Goal: Information Seeking & Learning: Find specific fact

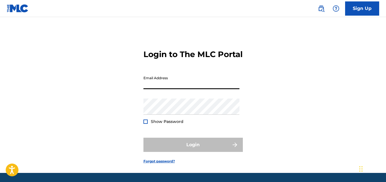
click at [180, 89] on input "Email Address" at bounding box center [191, 81] width 96 height 16
type input "[EMAIL_ADDRESS][DOMAIN_NAME]"
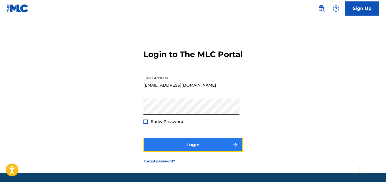
click at [175, 152] on button "Login" at bounding box center [192, 145] width 99 height 14
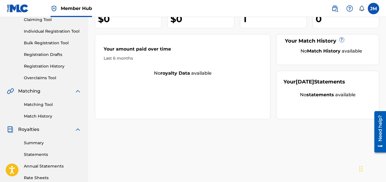
scroll to position [65, 0]
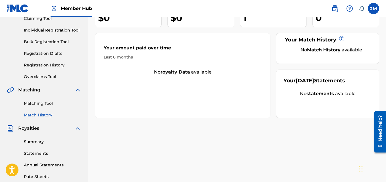
click at [40, 115] on link "Match History" at bounding box center [52, 115] width 57 height 6
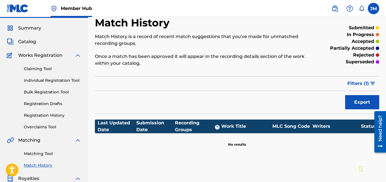
scroll to position [14, 0]
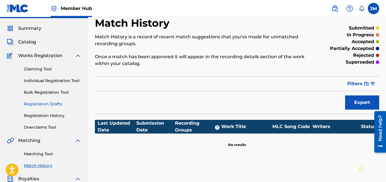
click at [41, 104] on link "Registration Drafts" at bounding box center [52, 104] width 57 height 6
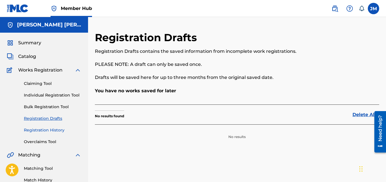
click at [37, 131] on link "Registration History" at bounding box center [52, 130] width 57 height 6
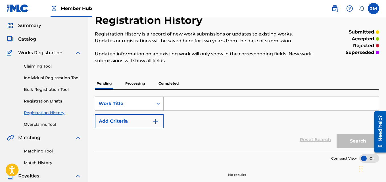
scroll to position [17, 0]
click at [131, 84] on p "Processing" at bounding box center [135, 84] width 23 height 12
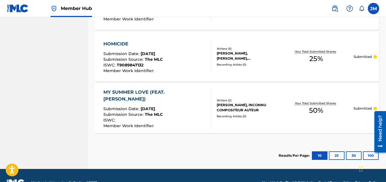
scroll to position [527, 0]
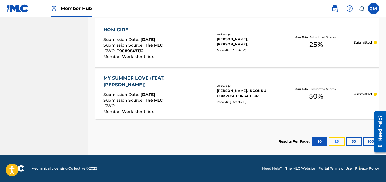
click at [335, 142] on button "25" at bounding box center [337, 141] width 16 height 9
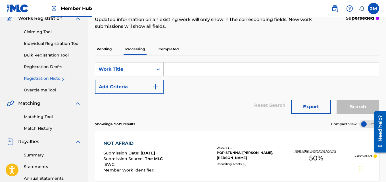
scroll to position [51, 0]
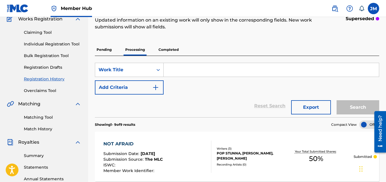
click at [167, 50] on p "Completed" at bounding box center [169, 50] width 24 height 12
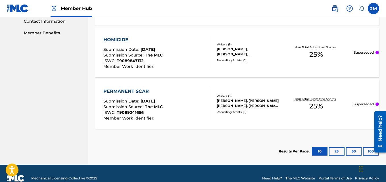
scroll to position [282, 0]
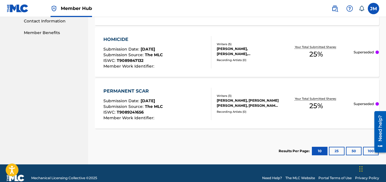
click at [378, 52] on div at bounding box center [377, 52] width 3 height 3
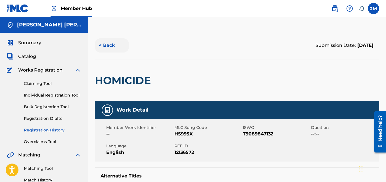
click at [103, 46] on button "< Back" at bounding box center [112, 45] width 34 height 14
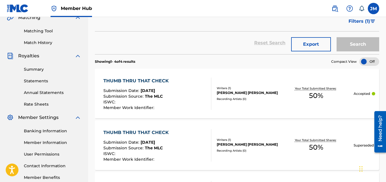
scroll to position [138, 0]
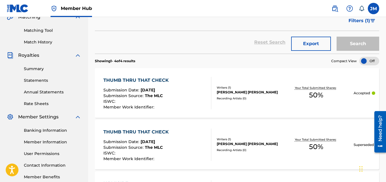
click at [239, 95] on div "[PERSON_NAME] [PERSON_NAME]" at bounding box center [248, 92] width 62 height 5
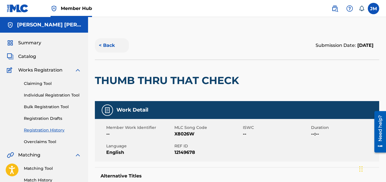
click at [105, 43] on button "< Back" at bounding box center [112, 45] width 34 height 14
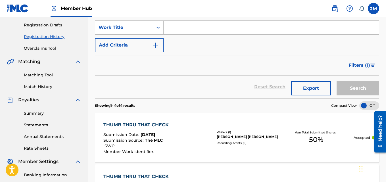
scroll to position [93, 0]
click at [33, 73] on link "Matching Tool" at bounding box center [52, 75] width 57 height 6
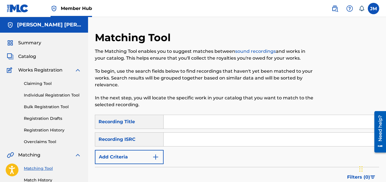
click at [181, 122] on input "Search Form" at bounding box center [271, 122] width 215 height 14
type input "Rocko Thumb Thru That Check"
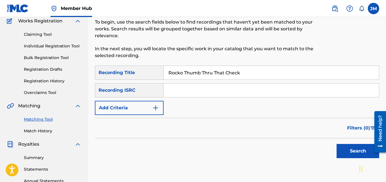
scroll to position [44, 0]
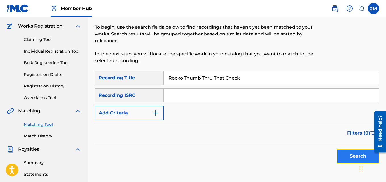
click at [355, 155] on button "Search" at bounding box center [358, 156] width 43 height 14
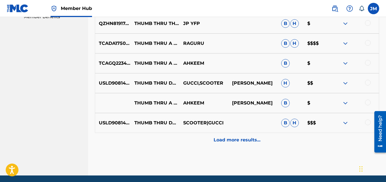
scroll to position [297, 0]
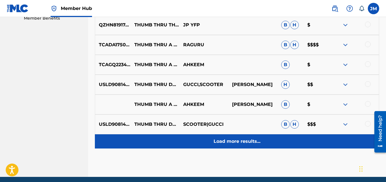
click at [238, 142] on p "Load more results..." at bounding box center [237, 141] width 47 height 7
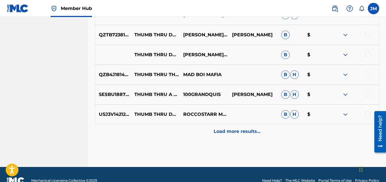
scroll to position [518, 0]
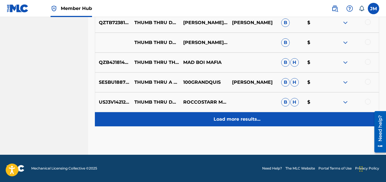
click at [244, 120] on p "Load more results..." at bounding box center [237, 119] width 47 height 7
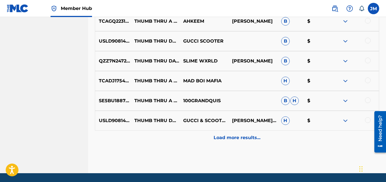
scroll to position [717, 0]
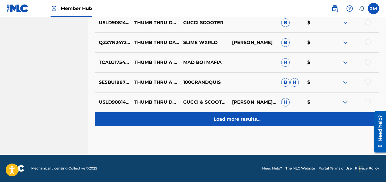
click at [251, 120] on p "Load more results..." at bounding box center [237, 119] width 47 height 7
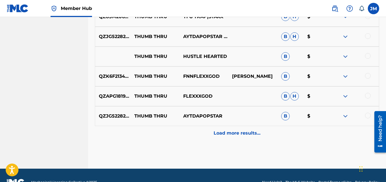
scroll to position [916, 0]
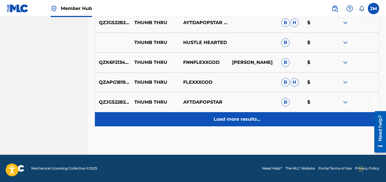
click at [259, 123] on div "Load more results..." at bounding box center [237, 119] width 284 height 14
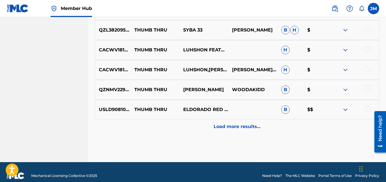
scroll to position [1108, 0]
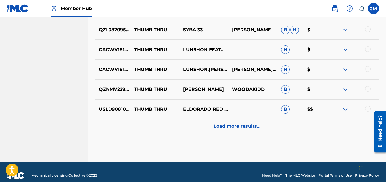
click at [343, 111] on img at bounding box center [345, 109] width 7 height 7
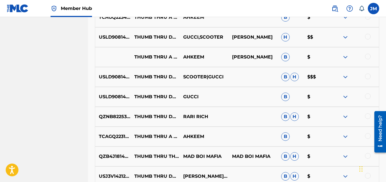
scroll to position [345, 0]
click at [344, 97] on img at bounding box center [345, 96] width 7 height 7
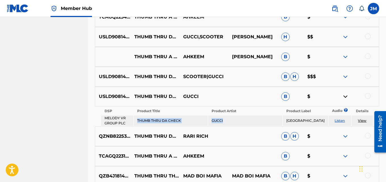
drag, startPoint x: 226, startPoint y: 122, endPoint x: 136, endPoint y: 122, distance: 89.5
click at [136, 122] on tr "MELODY VR GROUP PLC THUMB THRU DA CHECK [GEOGRAPHIC_DATA] Listen View" at bounding box center [237, 121] width 272 height 10
copy tr "THUMB THRU DA CHECK GUCCI"
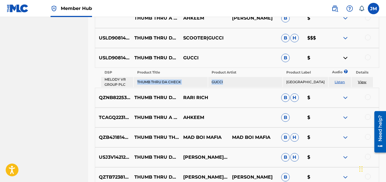
scroll to position [382, 0]
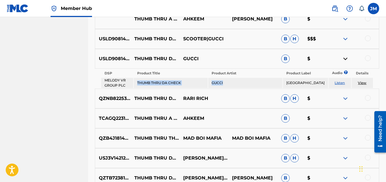
click at [337, 82] on link "Listen" at bounding box center [340, 83] width 10 height 4
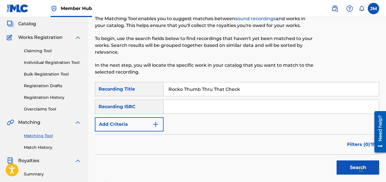
scroll to position [0, 0]
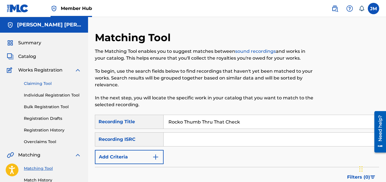
click at [39, 83] on link "Claiming Tool" at bounding box center [52, 84] width 57 height 6
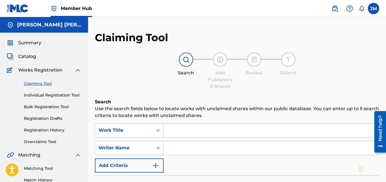
click at [206, 127] on input "Search Form" at bounding box center [271, 131] width 215 height 14
click at [195, 130] on input "thumb thru that check" at bounding box center [271, 131] width 215 height 14
click at [207, 132] on input "thumb thru that check" at bounding box center [271, 131] width 215 height 14
type input "thumb thru that check"
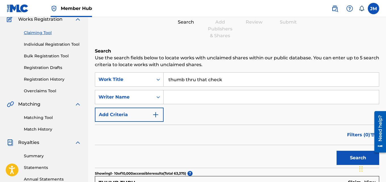
scroll to position [61, 0]
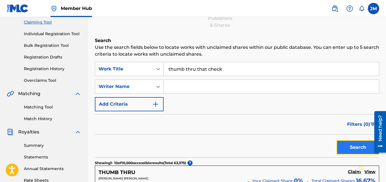
click at [350, 148] on button "Search" at bounding box center [358, 147] width 43 height 14
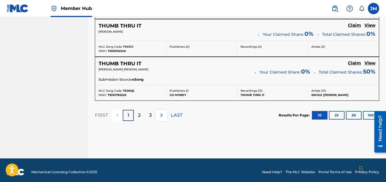
scroll to position [555, 0]
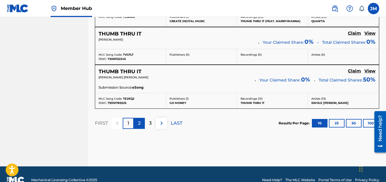
click at [141, 125] on p "2" at bounding box center [139, 123] width 3 height 7
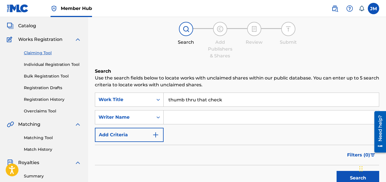
scroll to position [30, 0]
click at [34, 101] on link "Registration History" at bounding box center [52, 100] width 57 height 6
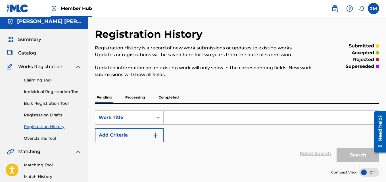
scroll to position [3, 0]
click at [136, 97] on p "Processing" at bounding box center [135, 98] width 23 height 12
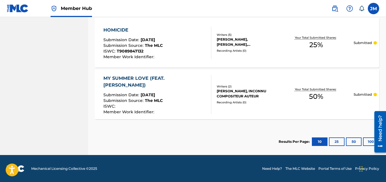
scroll to position [527, 0]
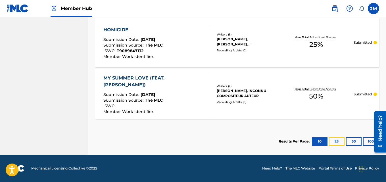
click at [336, 139] on button "25" at bounding box center [337, 141] width 16 height 9
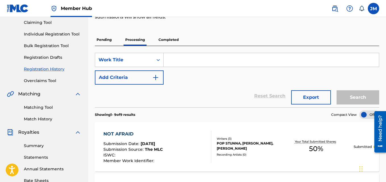
scroll to position [61, 0]
click at [166, 40] on p "Completed" at bounding box center [169, 40] width 24 height 12
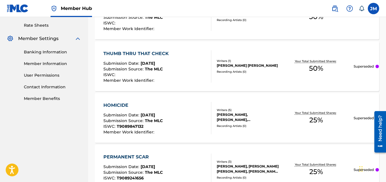
scroll to position [218, 0]
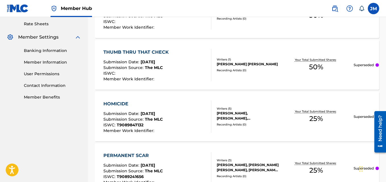
click at [376, 65] on div "Superseded" at bounding box center [366, 65] width 25 height 5
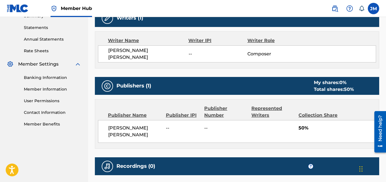
scroll to position [191, 0]
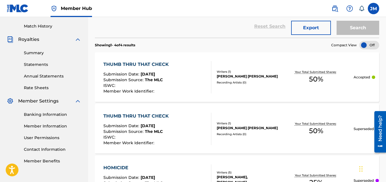
scroll to position [154, 0]
click at [139, 64] on div "THUMB THRU THAT CHECK" at bounding box center [137, 64] width 68 height 7
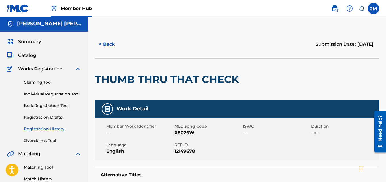
scroll to position [1, 0]
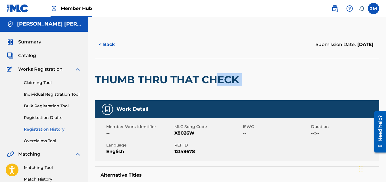
drag, startPoint x: 244, startPoint y: 80, endPoint x: 202, endPoint y: 85, distance: 42.3
click at [214, 82] on div "THUMB THRU THAT CHECK" at bounding box center [237, 79] width 284 height 41
drag, startPoint x: 171, startPoint y: 90, endPoint x: 159, endPoint y: 86, distance: 13.1
click at [159, 86] on div "THUMB THRU THAT CHECK" at bounding box center [168, 79] width 147 height 41
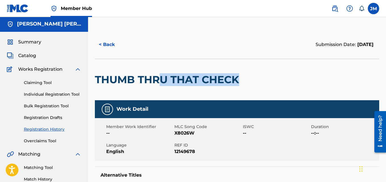
drag, startPoint x: 241, startPoint y: 80, endPoint x: 138, endPoint y: 90, distance: 104.2
click at [161, 86] on div "THUMB THRU THAT CHECK" at bounding box center [168, 79] width 147 height 41
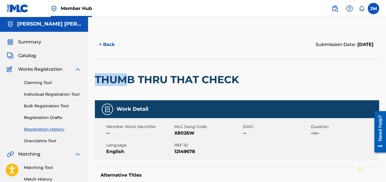
drag, startPoint x: 110, startPoint y: 102, endPoint x: 90, endPoint y: 88, distance: 24.2
click at [34, 41] on span "Summary" at bounding box center [29, 42] width 23 height 7
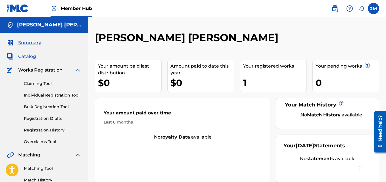
click at [30, 56] on span "Catalog" at bounding box center [27, 56] width 18 height 7
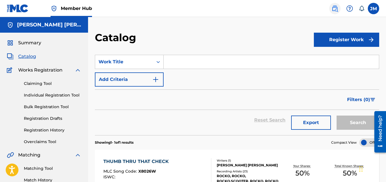
click at [336, 9] on img at bounding box center [335, 8] width 7 height 7
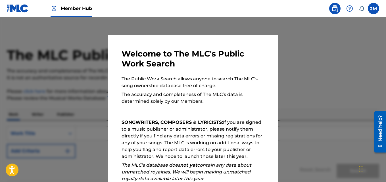
scroll to position [47, 0]
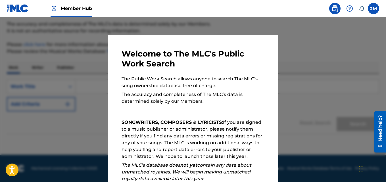
click at [241, 75] on div "Welcome to The MLC's Public Work Search The Public Work Search allows anyone to…" at bounding box center [193, 147] width 143 height 197
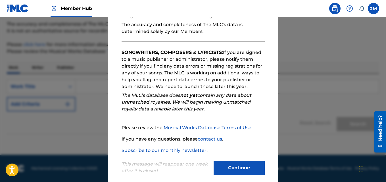
scroll to position [78, 0]
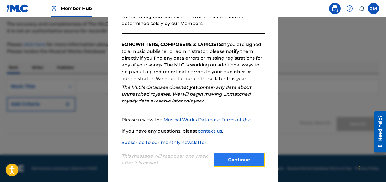
click at [230, 159] on button "Continue" at bounding box center [239, 160] width 51 height 14
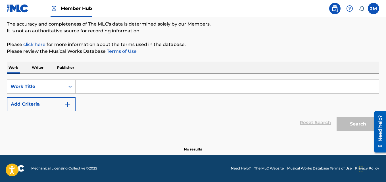
click at [161, 88] on input "Search Form" at bounding box center [227, 87] width 303 height 14
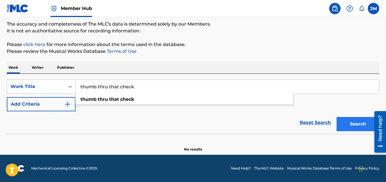
type input "thumb thru that check"
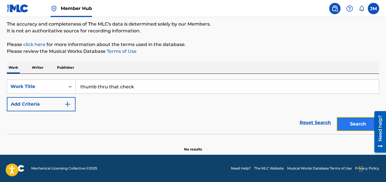
click at [359, 124] on button "Search" at bounding box center [358, 124] width 43 height 14
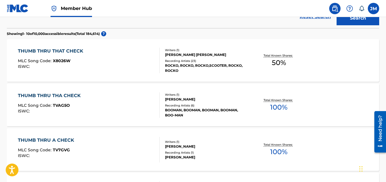
scroll to position [153, 0]
click at [78, 49] on div "THUMB THRU THAT CHECK" at bounding box center [52, 50] width 68 height 7
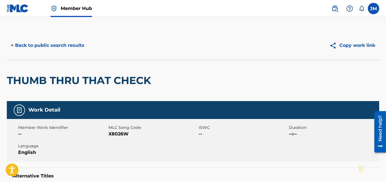
scroll to position [168, 0]
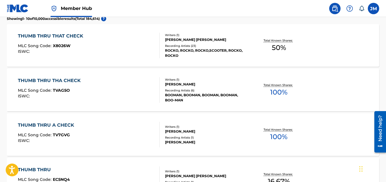
click at [59, 82] on div "THUMB THRU THA CHECK" at bounding box center [51, 80] width 66 height 7
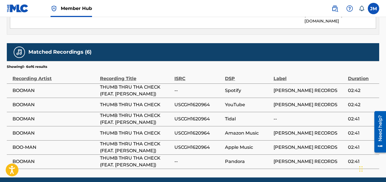
scroll to position [340, 0]
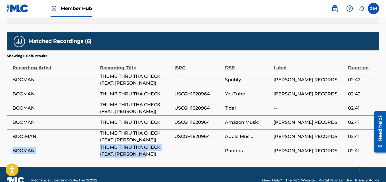
drag, startPoint x: 13, startPoint y: 138, endPoint x: 153, endPoint y: 146, distance: 139.8
drag, startPoint x: 145, startPoint y: 142, endPoint x: 8, endPoint y: 137, distance: 137.6
click at [8, 144] on tr "BOOMAN THUMB THRU THA CHECK (FEAT. [PERSON_NAME]) -- Pandora [PERSON_NAME] RECO…" at bounding box center [193, 151] width 373 height 14
copy tr "BOOMAN THUMB THRU THA CHECK (FEAT. [PERSON_NAME])"
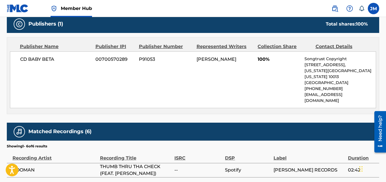
scroll to position [250, 0]
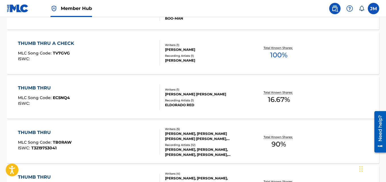
scroll to position [183, 0]
